Goal: Check status: Check status

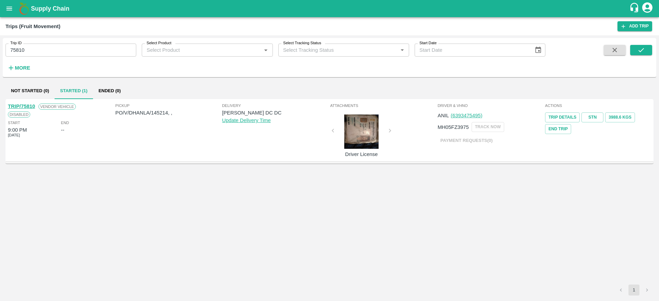
click at [8, 20] on div "Trips (Fruit Movement) Add Trip" at bounding box center [329, 26] width 659 height 18
click at [12, 11] on icon "open drawer" at bounding box center [9, 9] width 8 height 8
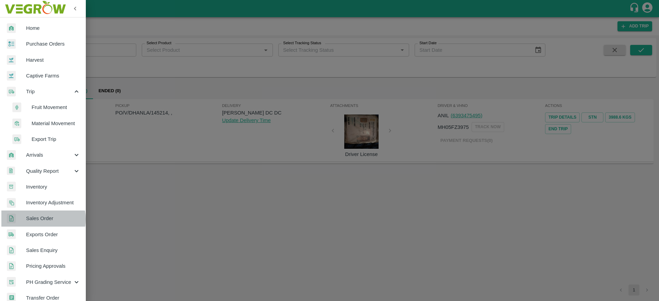
click at [39, 219] on span "Sales Order" at bounding box center [53, 219] width 54 height 8
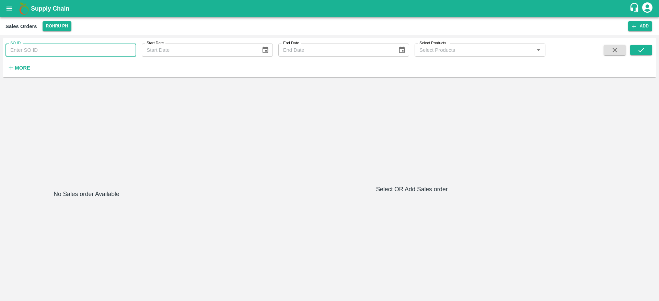
click at [98, 54] on input "SO ID" at bounding box center [70, 50] width 131 height 13
paste input "603933"
click at [646, 50] on button "submit" at bounding box center [641, 50] width 22 height 10
click at [22, 48] on input "603933" at bounding box center [70, 50] width 131 height 13
type input "603933"
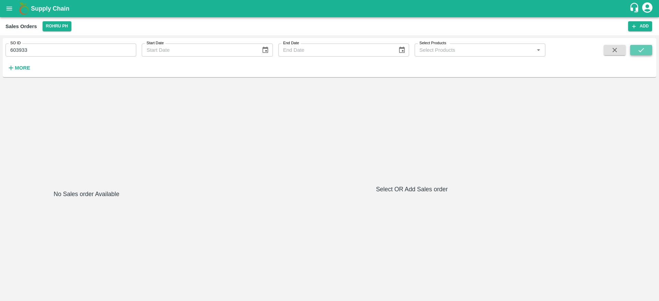
click at [643, 50] on icon "submit" at bounding box center [641, 50] width 8 height 8
